Goal: Transaction & Acquisition: Purchase product/service

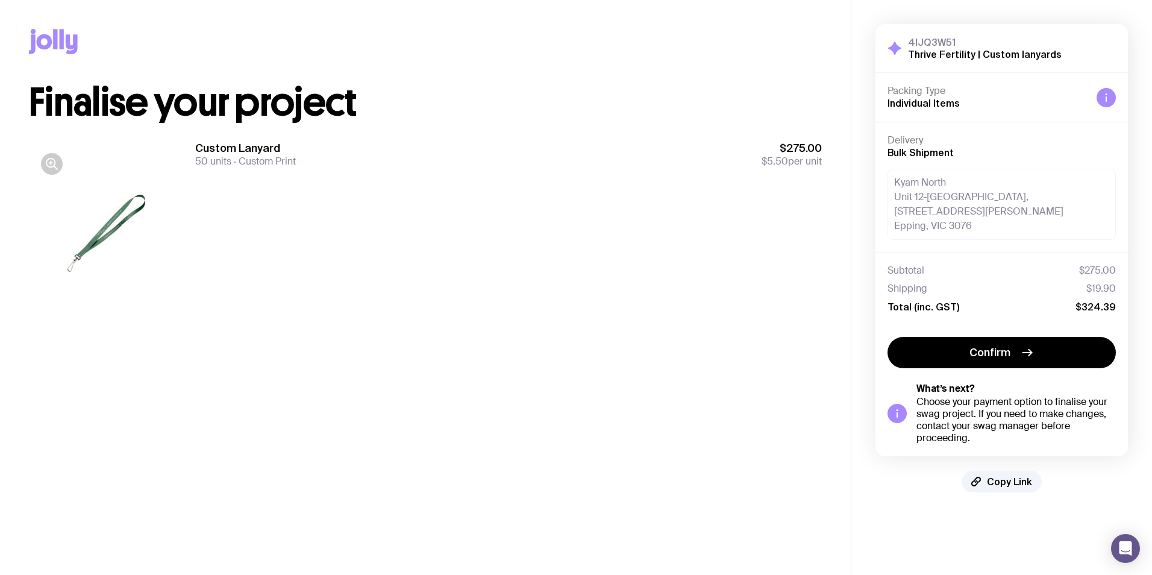
click at [136, 222] on div at bounding box center [106, 233] width 154 height 185
click at [120, 202] on div at bounding box center [106, 233] width 154 height 185
click at [57, 166] on icon "button" at bounding box center [52, 164] width 14 height 14
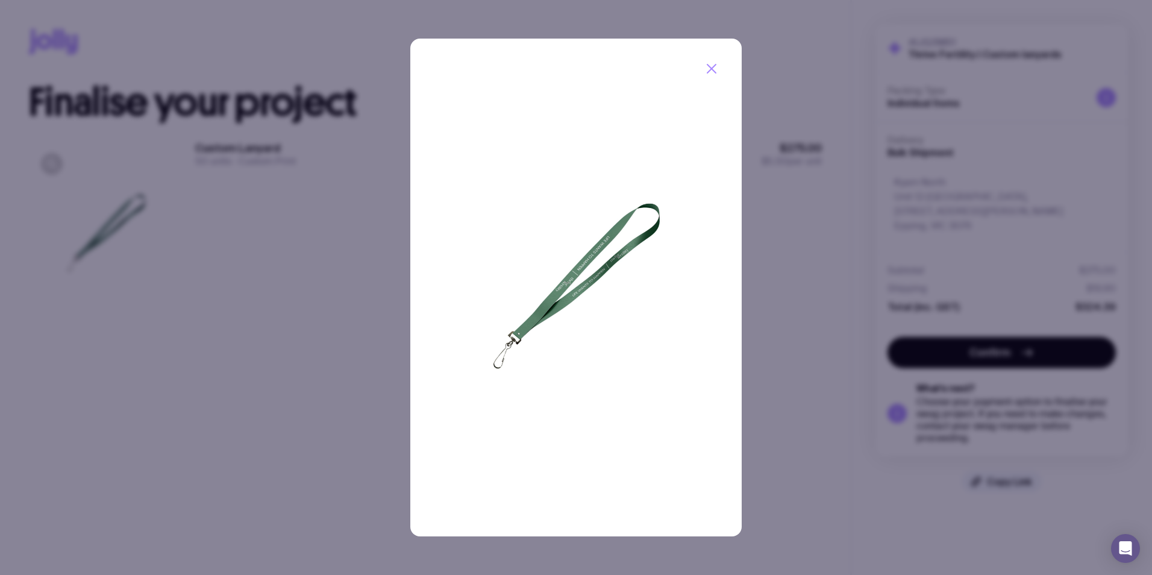
click at [628, 253] on img at bounding box center [576, 288] width 332 height 498
click at [712, 70] on icon "button" at bounding box center [711, 68] width 14 height 14
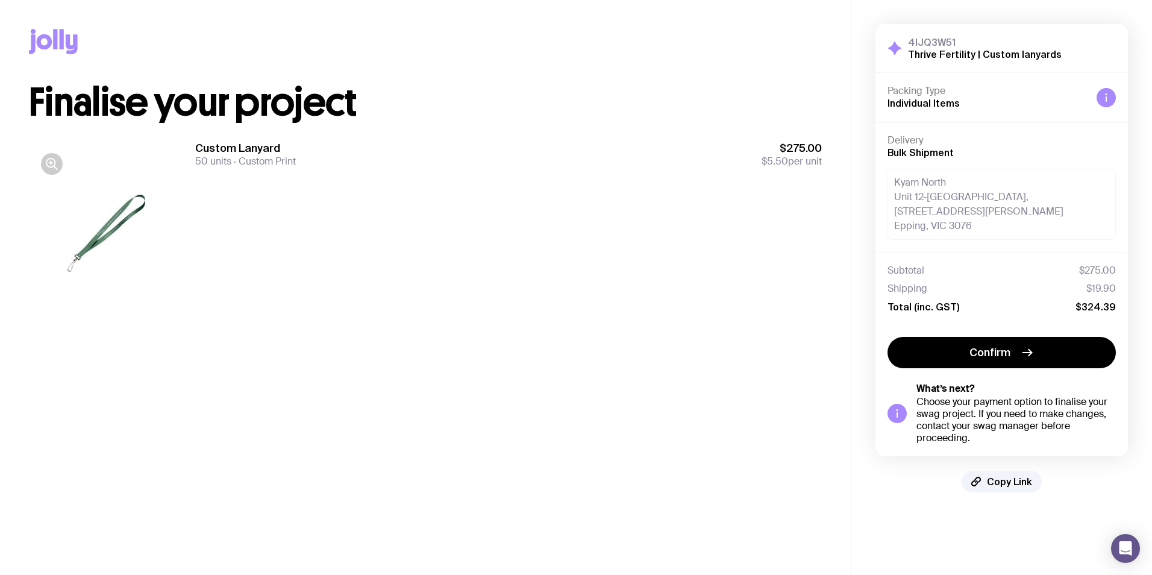
click at [125, 211] on div at bounding box center [106, 233] width 154 height 185
click at [1007, 362] on button "Confirm" at bounding box center [1001, 352] width 228 height 31
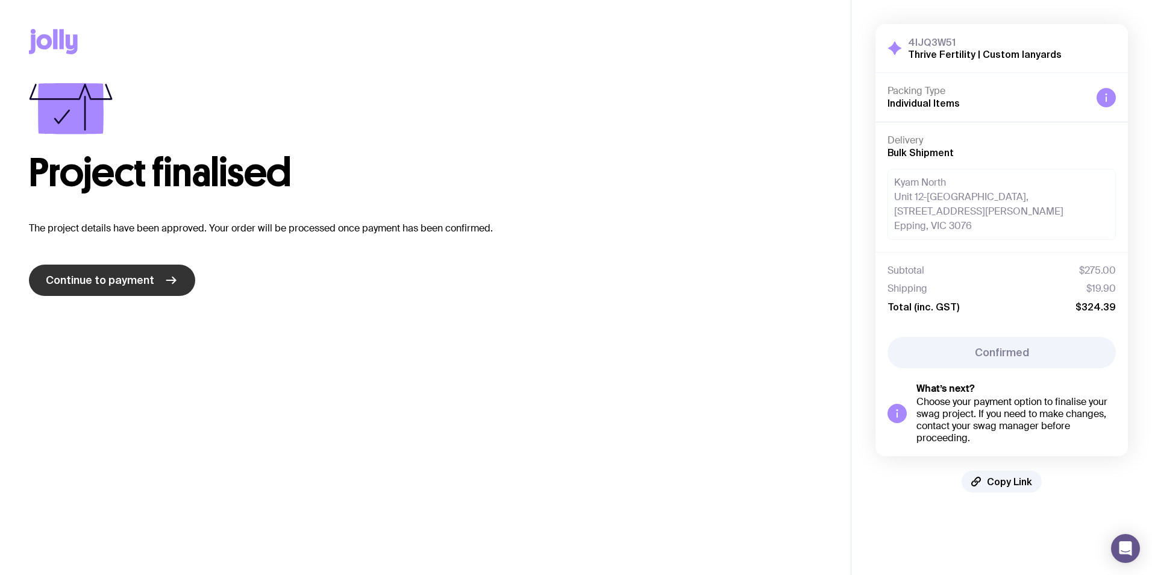
click at [145, 289] on link "Continue to payment" at bounding box center [112, 279] width 166 height 31
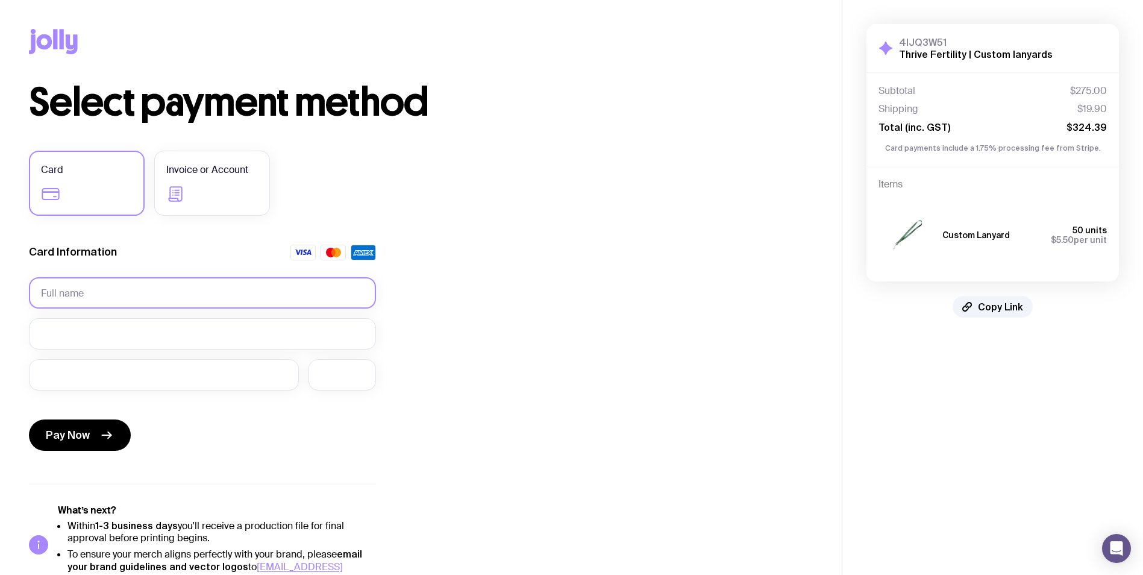
click at [198, 293] on input "text" at bounding box center [202, 292] width 347 height 31
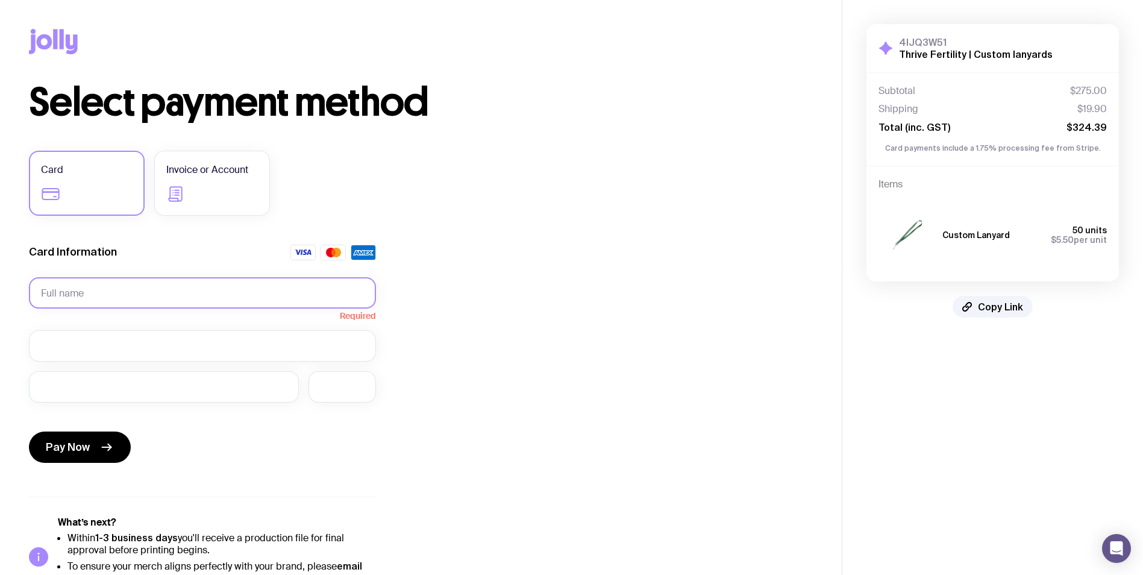
click at [216, 303] on input "text" at bounding box center [202, 292] width 347 height 31
click at [198, 298] on input "text" at bounding box center [202, 292] width 347 height 31
type input "K"
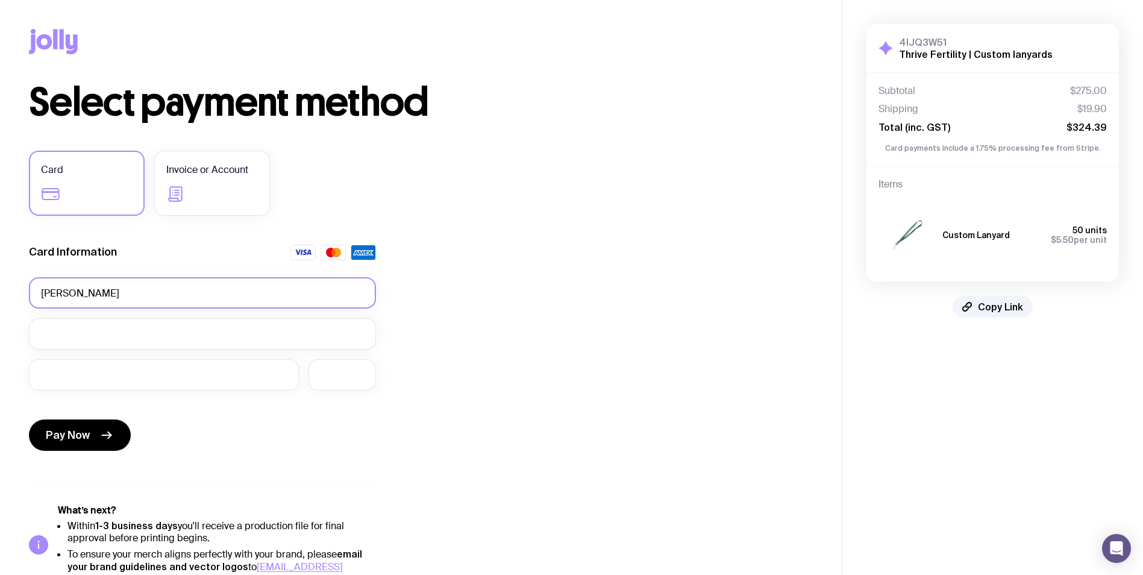
type input "Linda Joanne Walmsley"
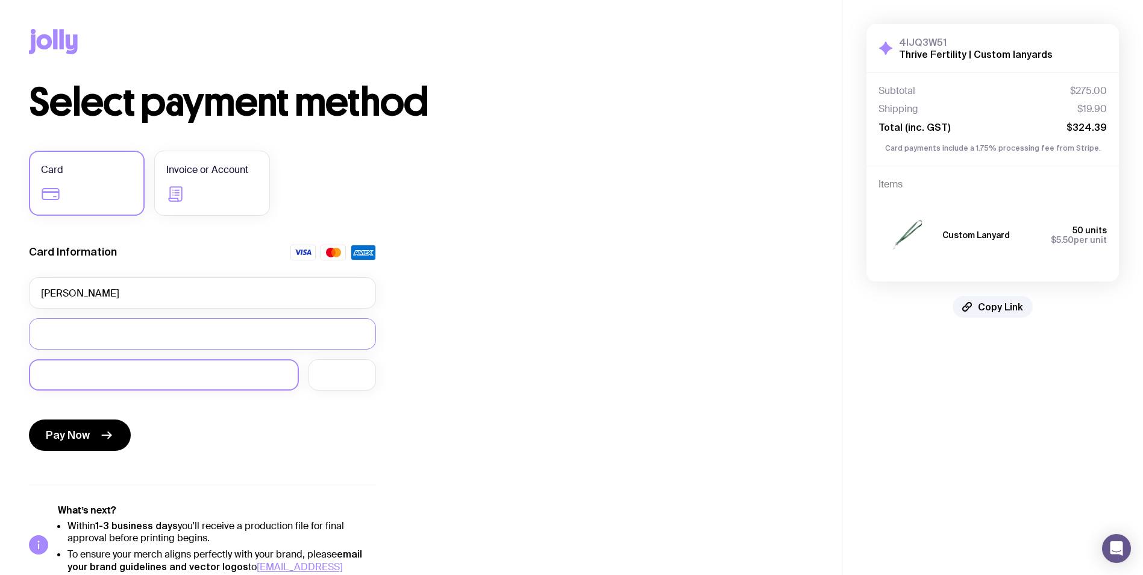
click at [31, 380] on div at bounding box center [164, 374] width 270 height 31
click at [105, 434] on icon "submit" at bounding box center [106, 435] width 14 height 14
